Goal: Use online tool/utility

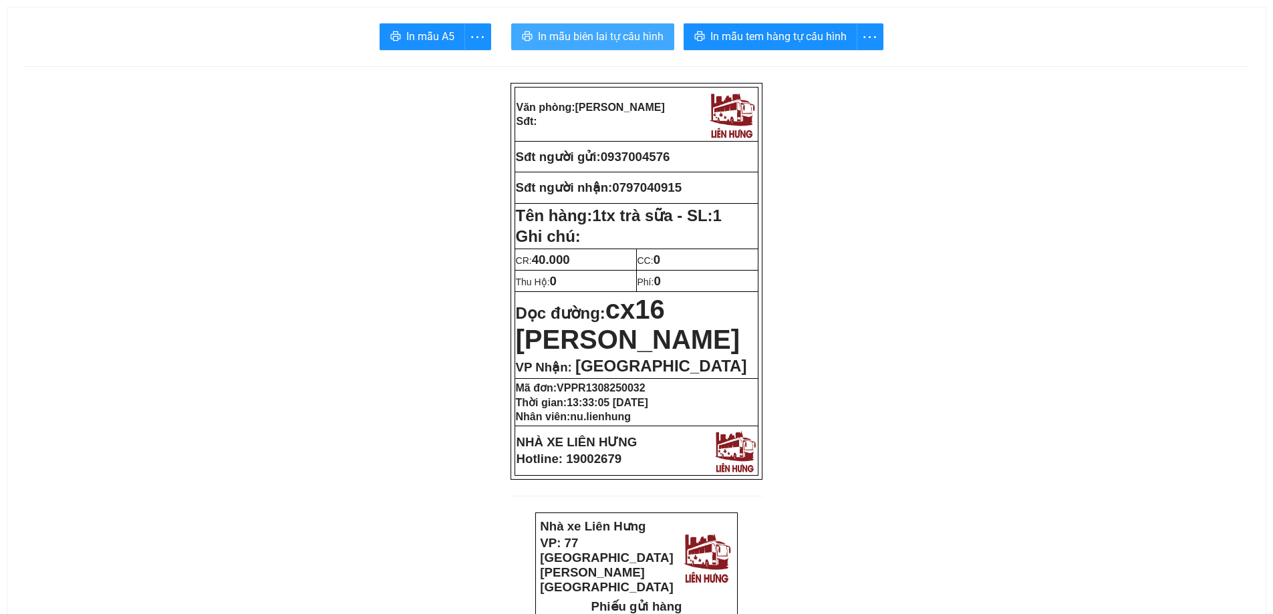
click at [635, 34] on span "In mẫu biên lai tự cấu hình" at bounding box center [601, 36] width 126 height 17
